Goal: Task Accomplishment & Management: Use online tool/utility

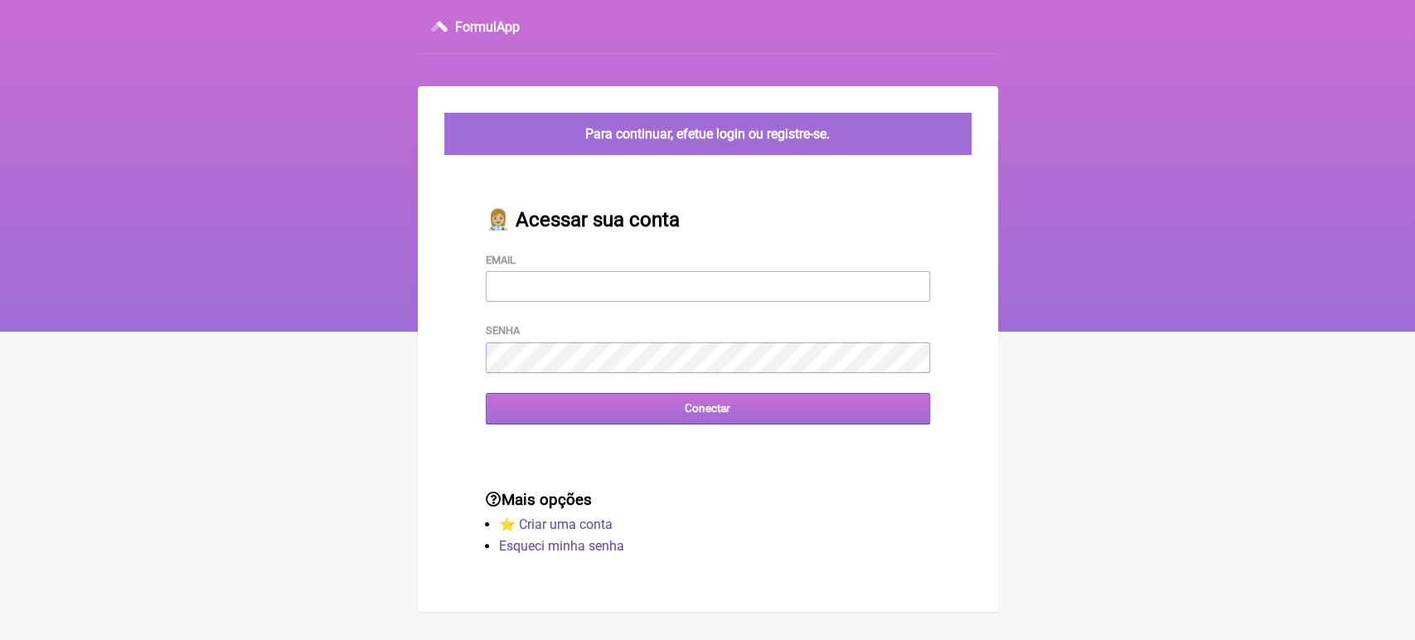
type input "[EMAIL_ADDRESS][DOMAIN_NAME]"
click at [626, 424] on input "Conectar" at bounding box center [708, 408] width 444 height 31
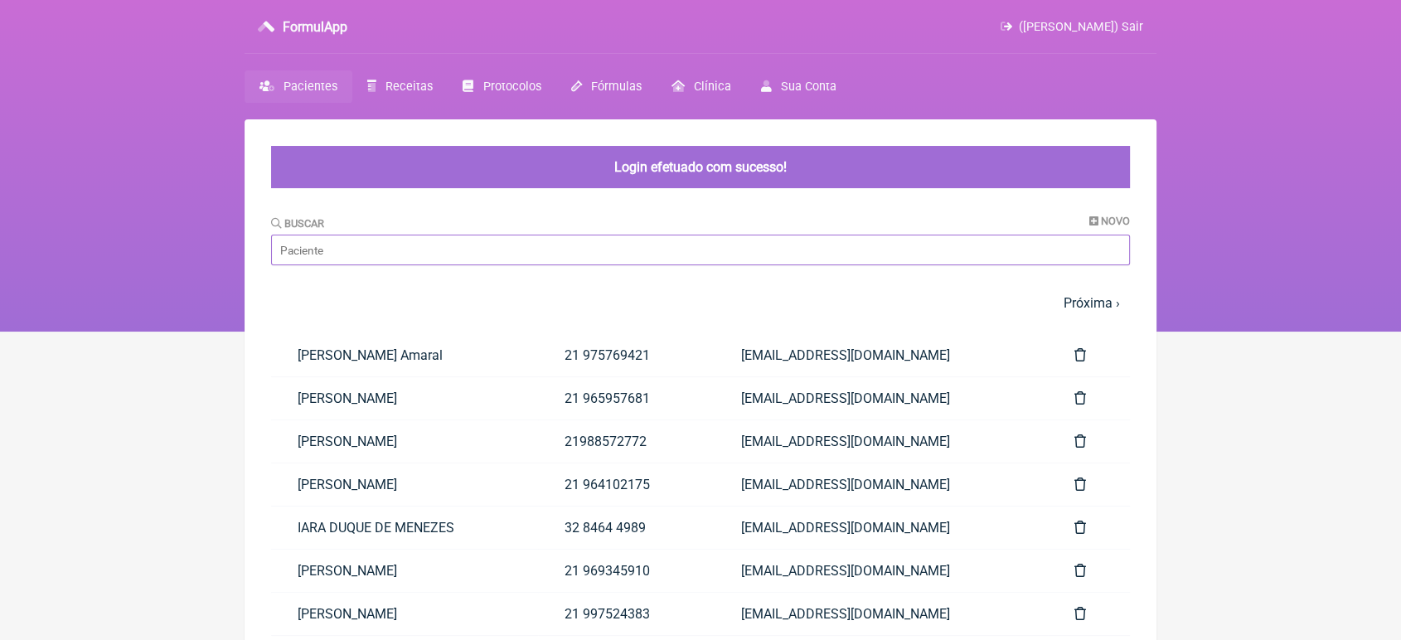
click at [576, 243] on input "Buscar" at bounding box center [700, 250] width 859 height 31
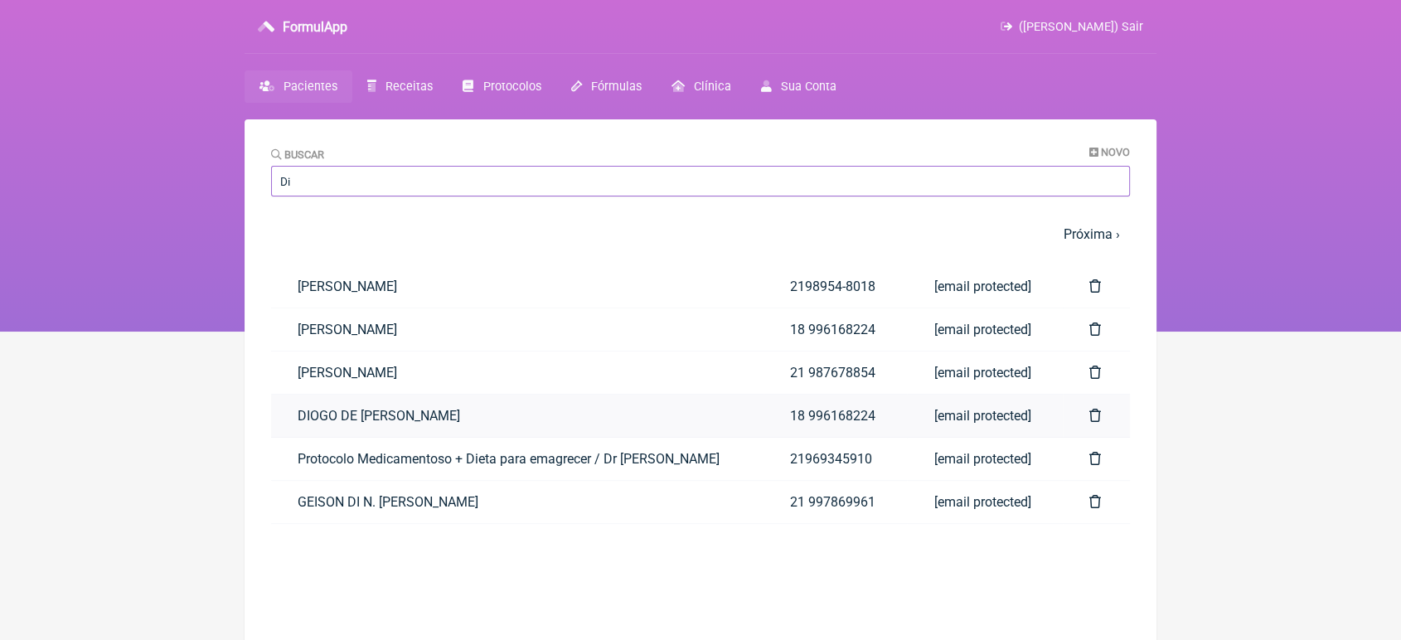
type input "Di"
click at [470, 426] on link "DIOGO DE FREITAS MENEZES" at bounding box center [517, 416] width 493 height 42
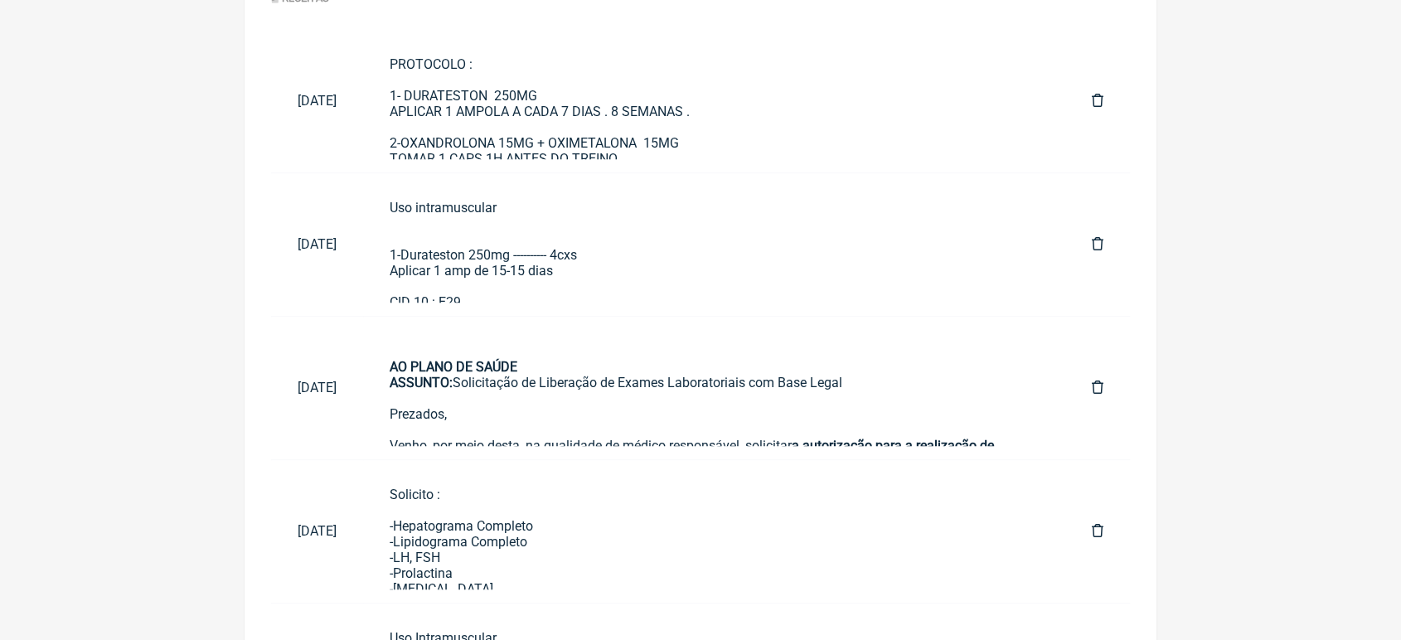
scroll to position [890, 0]
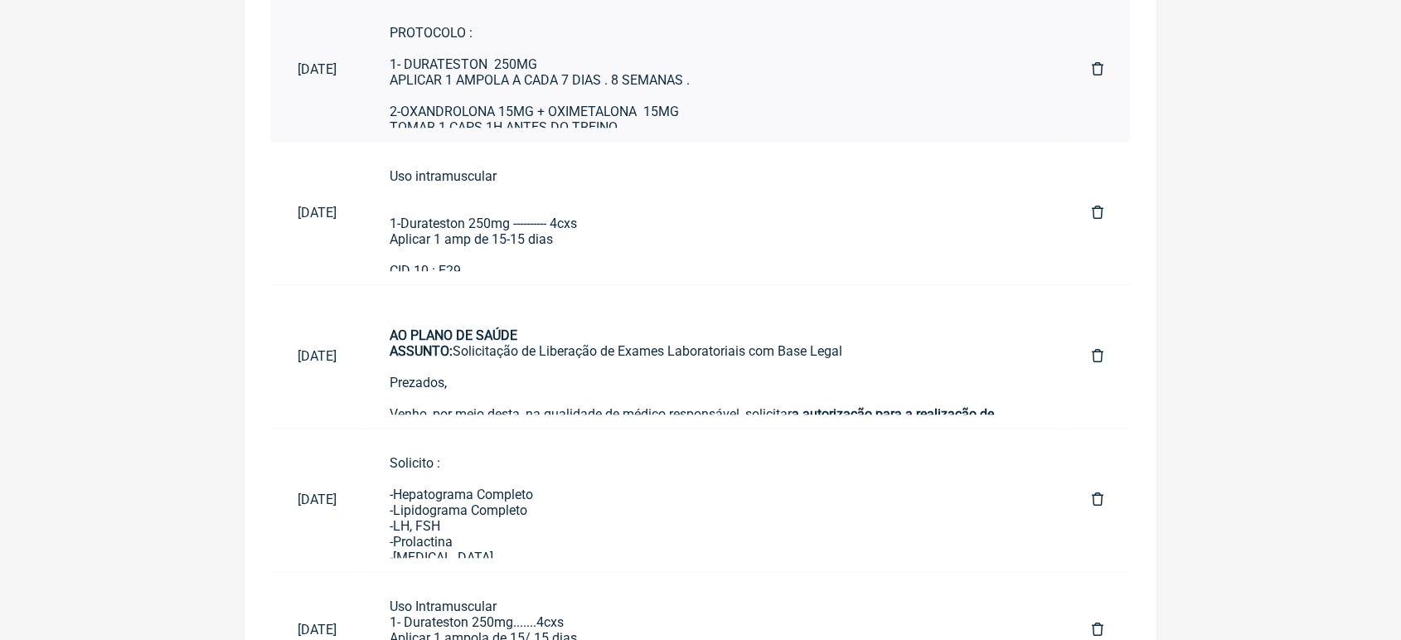
click at [571, 113] on div "PROTOCOLO : 1- DURATESTON 250MG APLICAR 1 AMPOLA A CADA 7 DIAS . 8 SEMANAS . 2-…" at bounding box center [714, 88] width 649 height 126
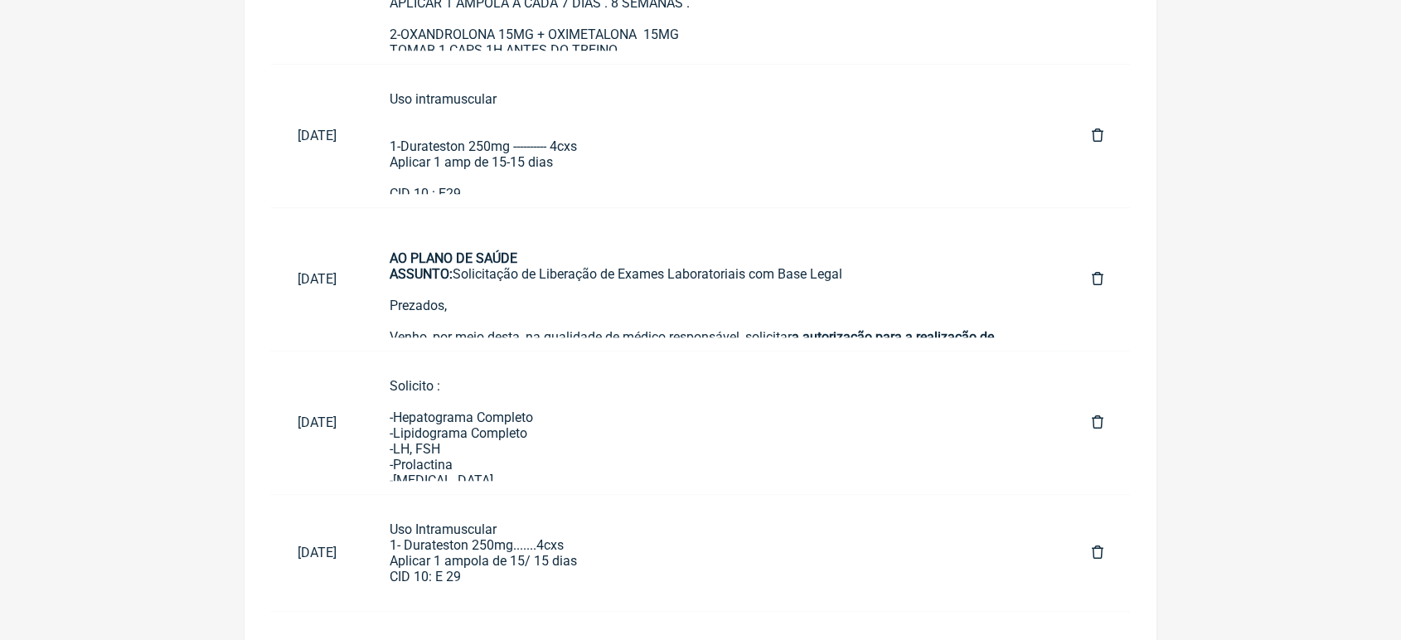
scroll to position [987, 0]
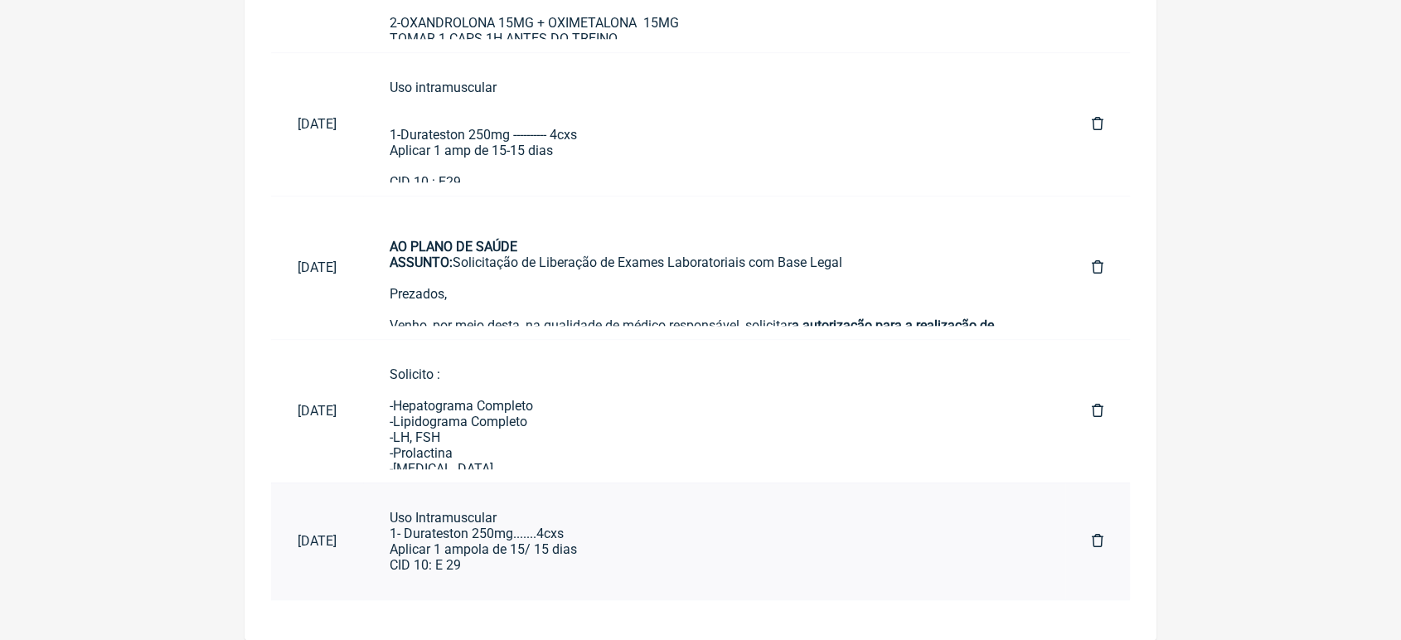
click at [500, 562] on div "Uso Intramuscular 1- Durateston 250mg.......4cxs Aplicar 1 ampola de 15/ 15 dia…" at bounding box center [714, 541] width 649 height 63
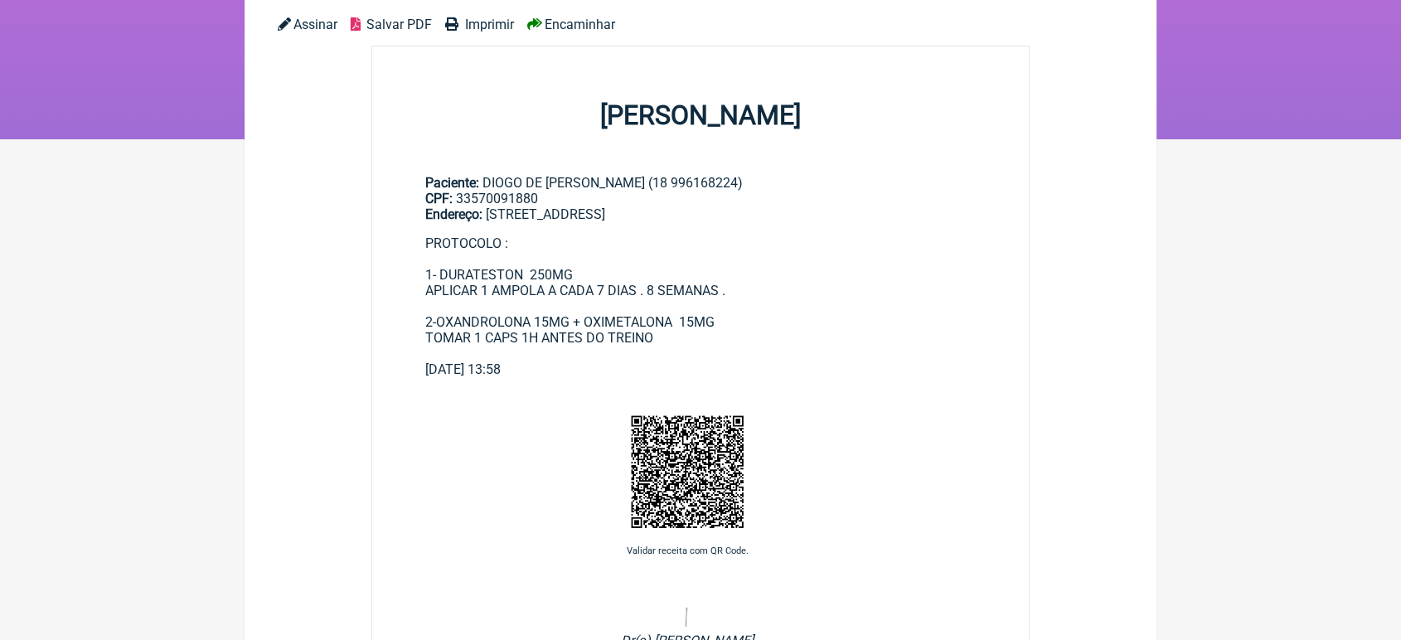
scroll to position [27, 0]
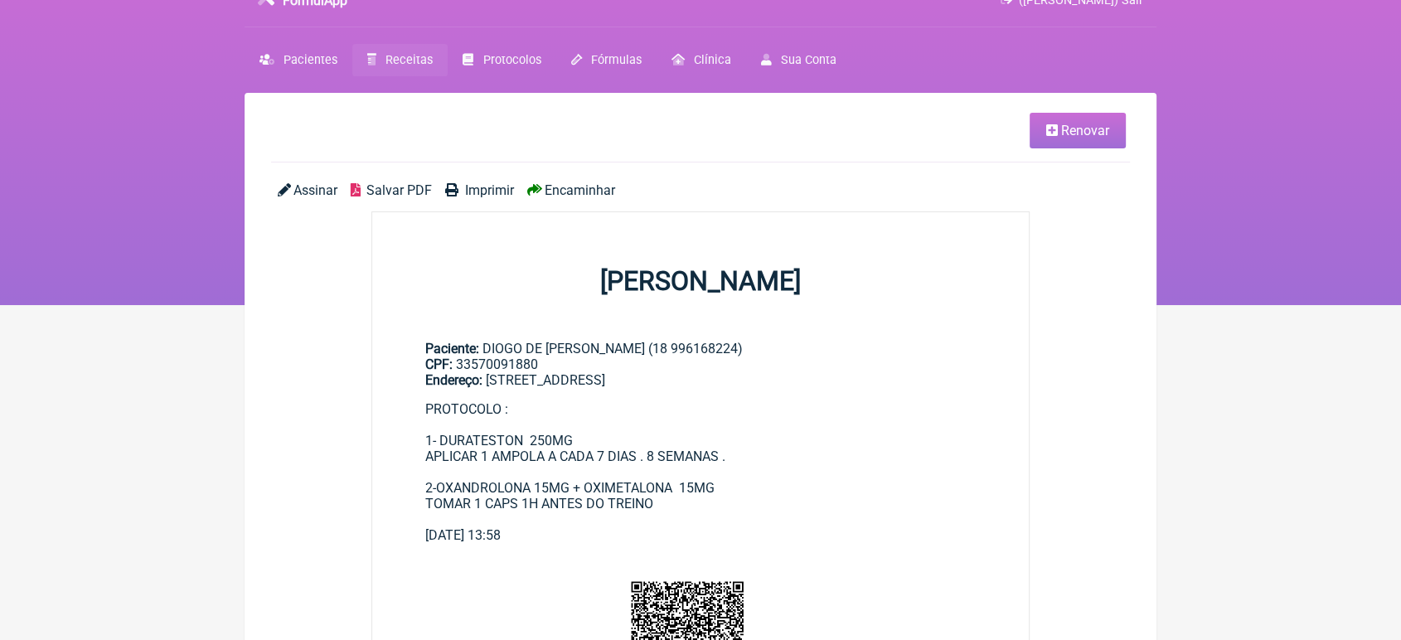
click at [488, 195] on span "Imprimir" at bounding box center [489, 190] width 49 height 16
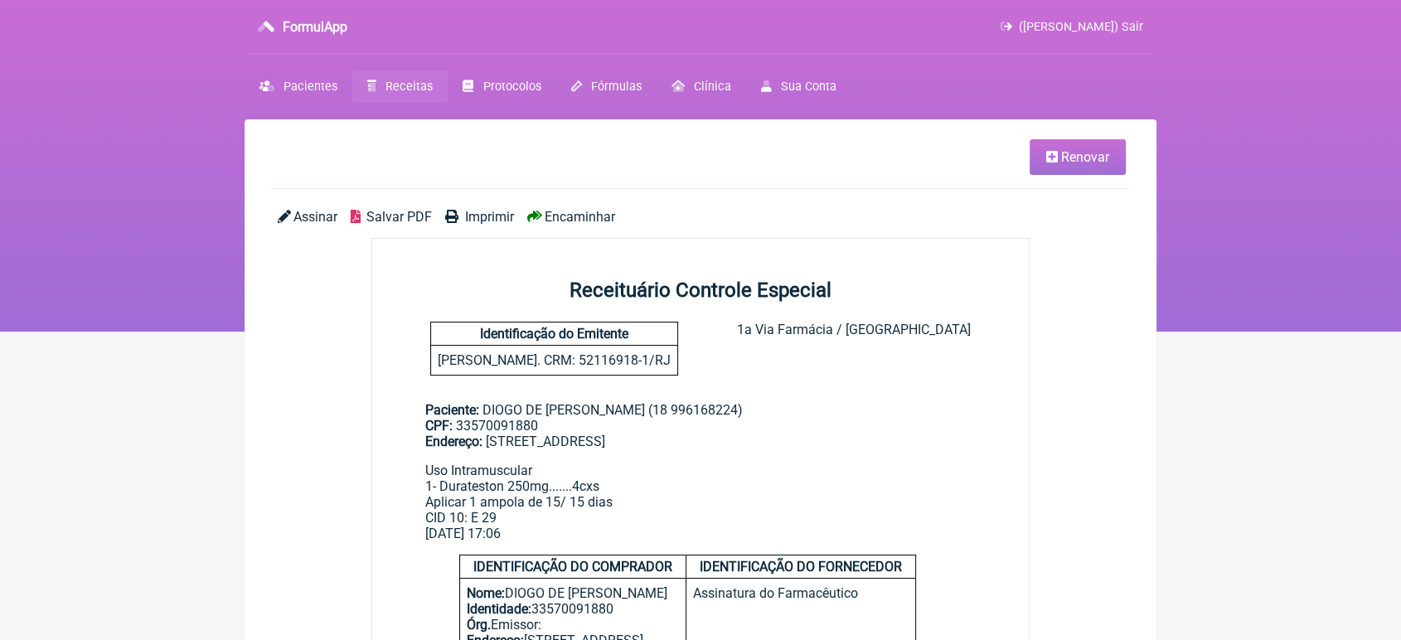
click at [477, 216] on span "Imprimir" at bounding box center [489, 217] width 49 height 16
